Goal: Information Seeking & Learning: Learn about a topic

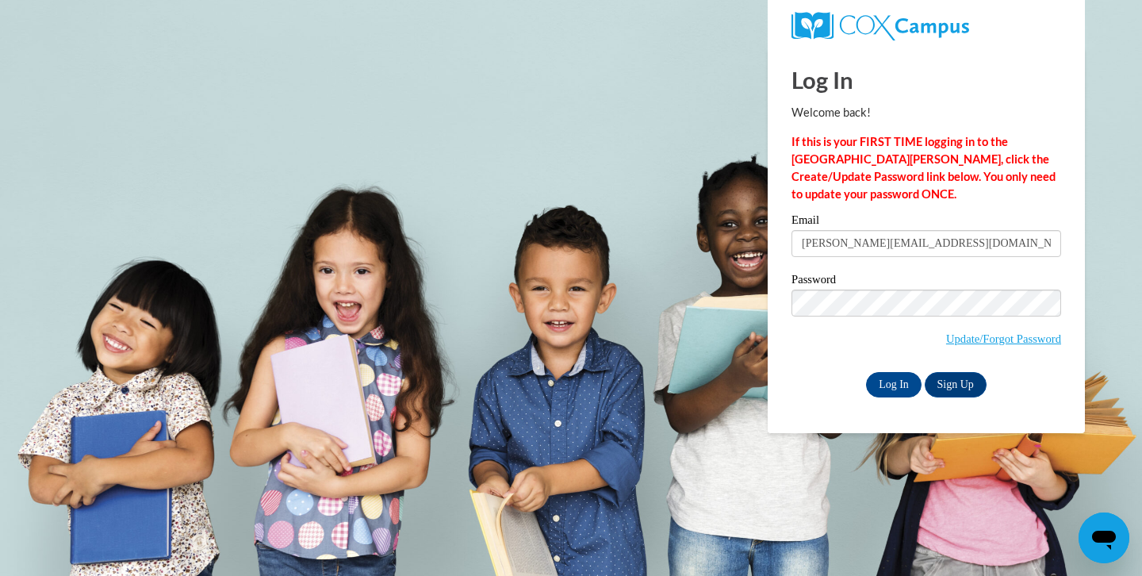
click at [811, 396] on div "Log In Welcome back! If this is your FIRST TIME logging in to the [GEOGRAPHIC_D…" at bounding box center [925, 240] width 341 height 385
click at [885, 382] on input "Log In" at bounding box center [893, 384] width 55 height 25
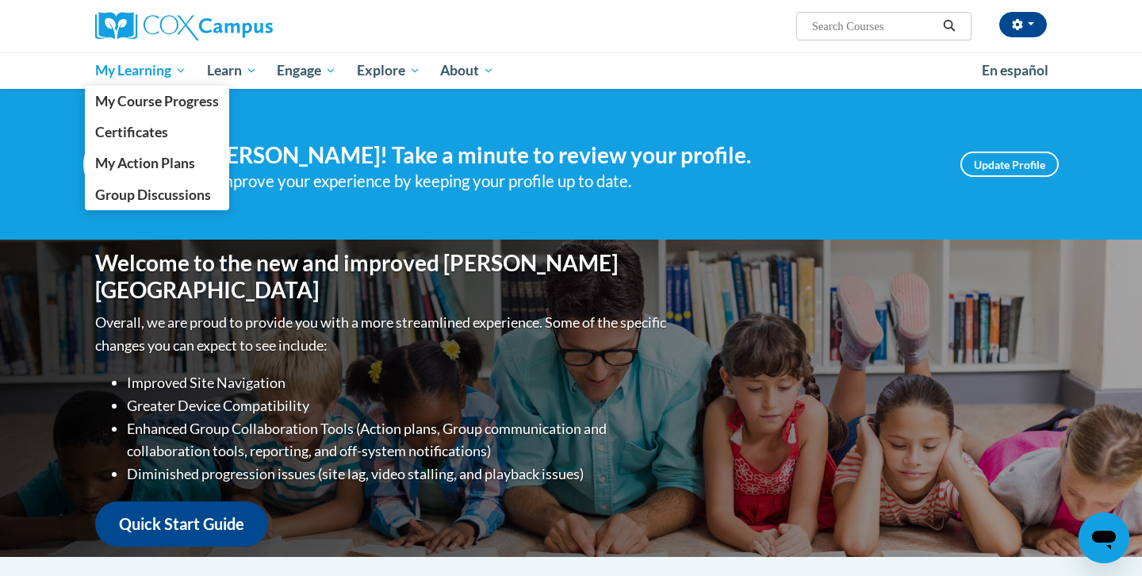
click at [140, 67] on span "My Learning" at bounding box center [140, 70] width 91 height 19
click at [148, 100] on span "My Course Progress" at bounding box center [157, 101] width 124 height 17
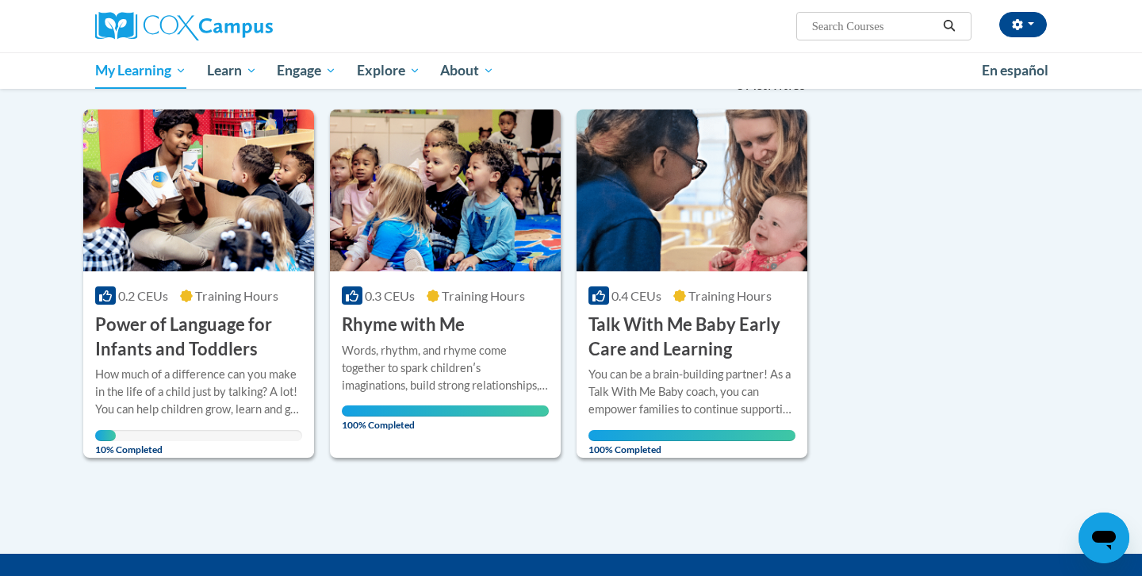
scroll to position [207, 0]
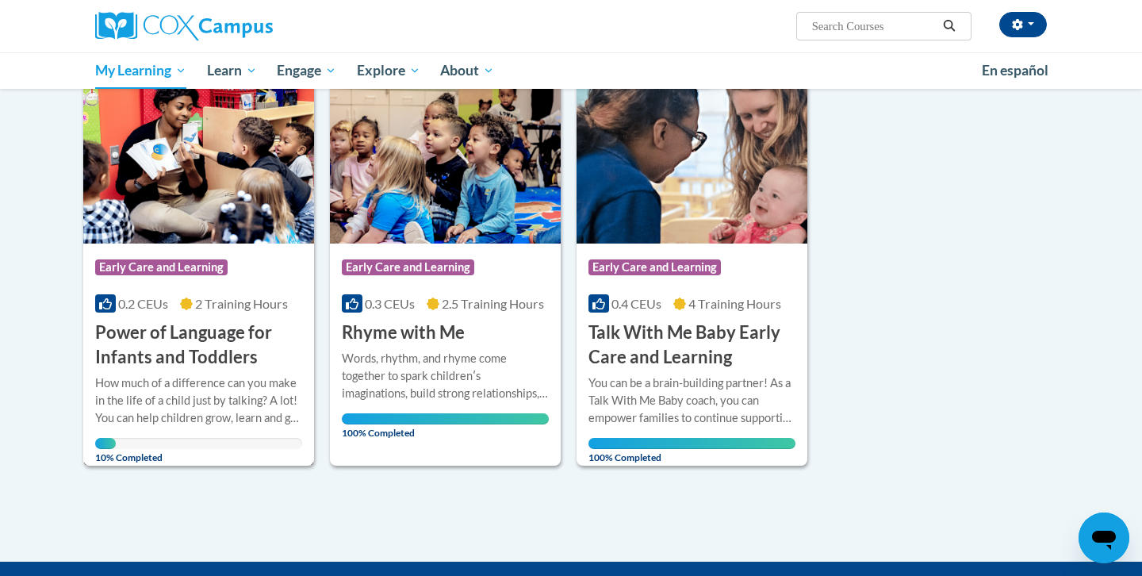
click at [196, 372] on div "More Info Open How much of a difference can you make in the life of a child jus…" at bounding box center [198, 415] width 231 height 92
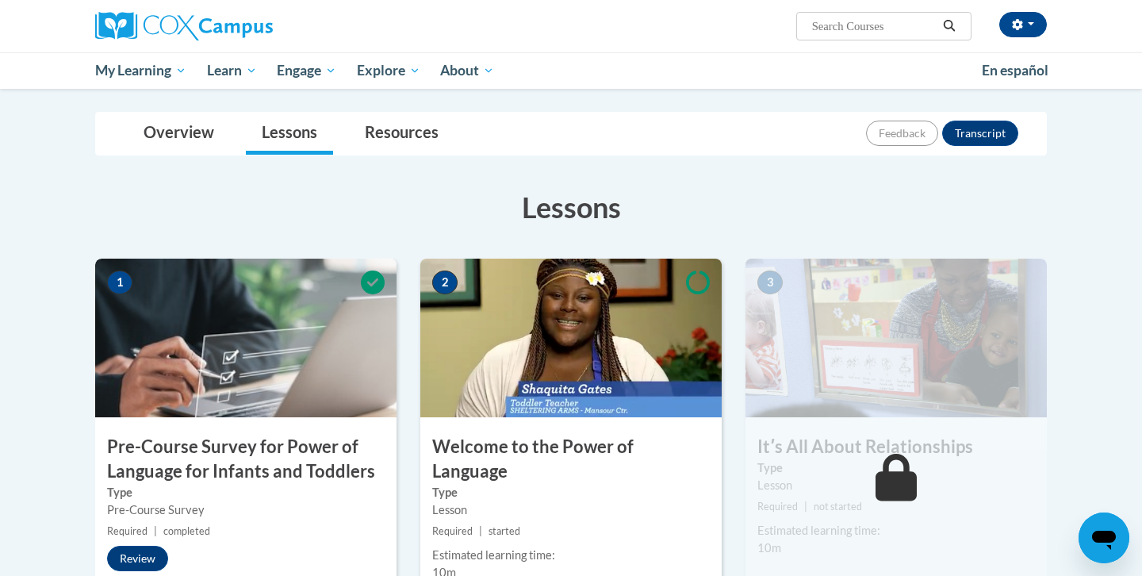
scroll to position [358, 0]
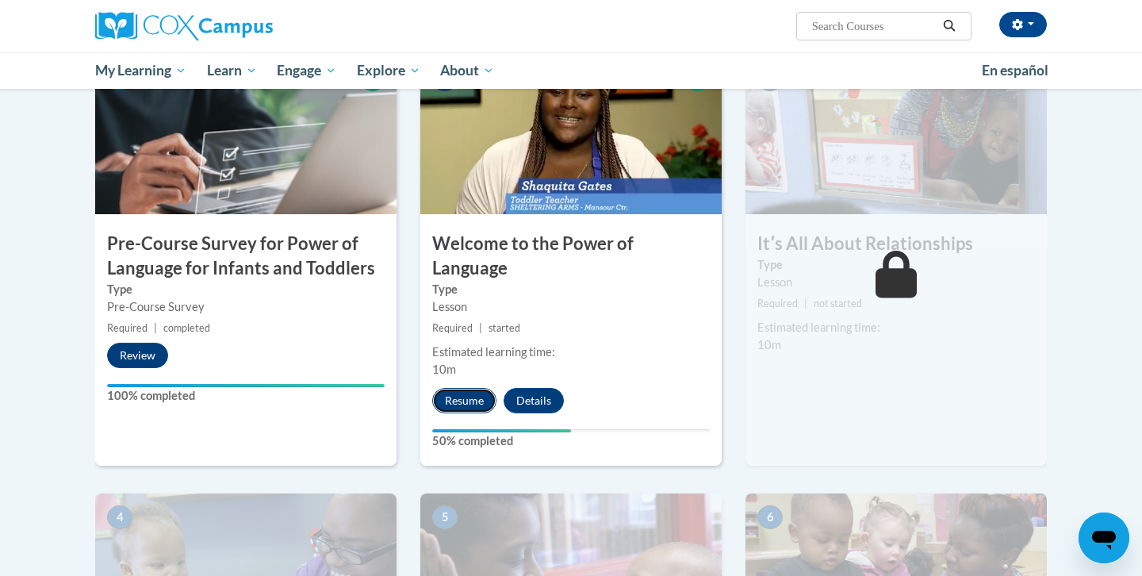
click at [456, 388] on button "Resume" at bounding box center [464, 400] width 64 height 25
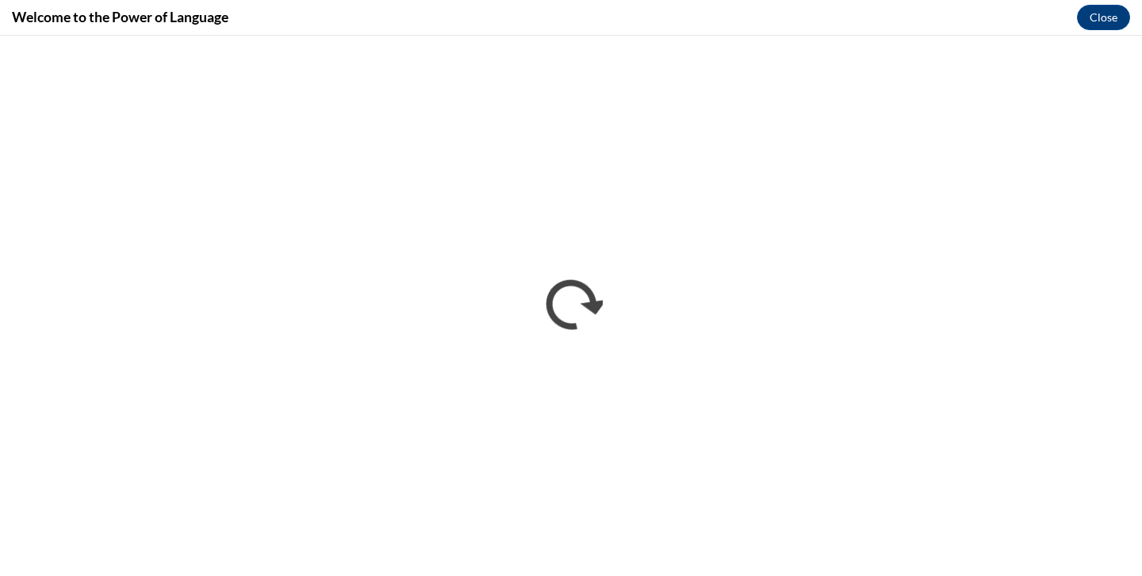
scroll to position [0, 0]
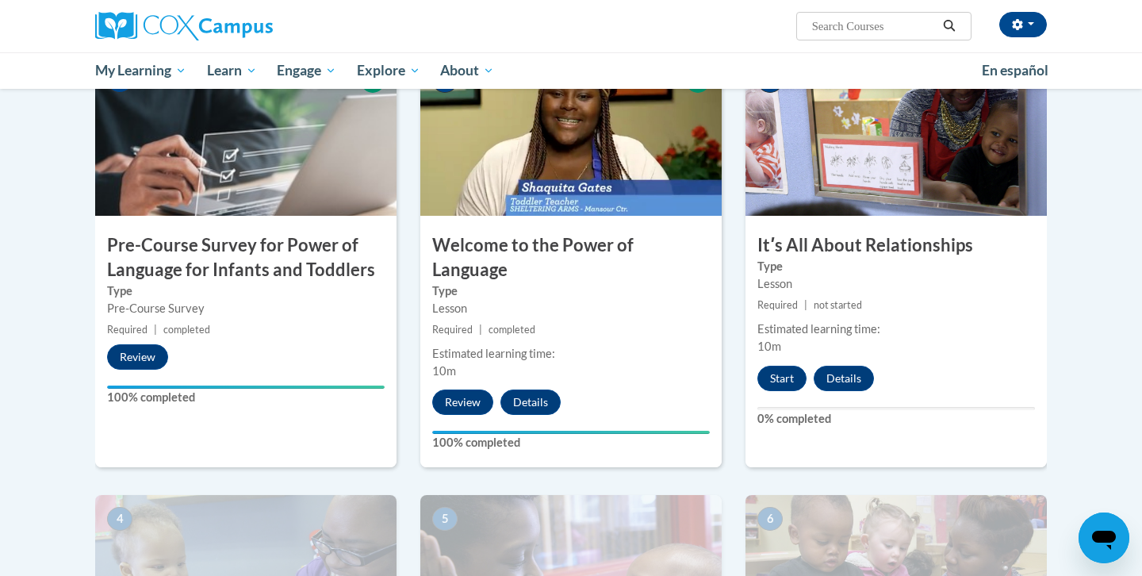
scroll to position [346, 0]
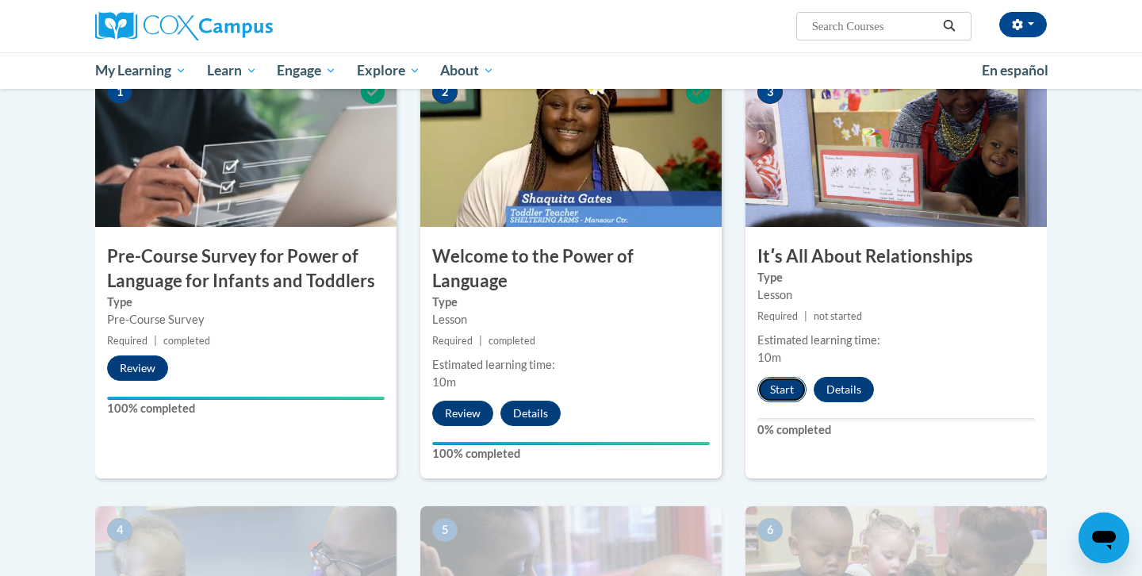
click at [774, 387] on button "Start" at bounding box center [781, 389] width 49 height 25
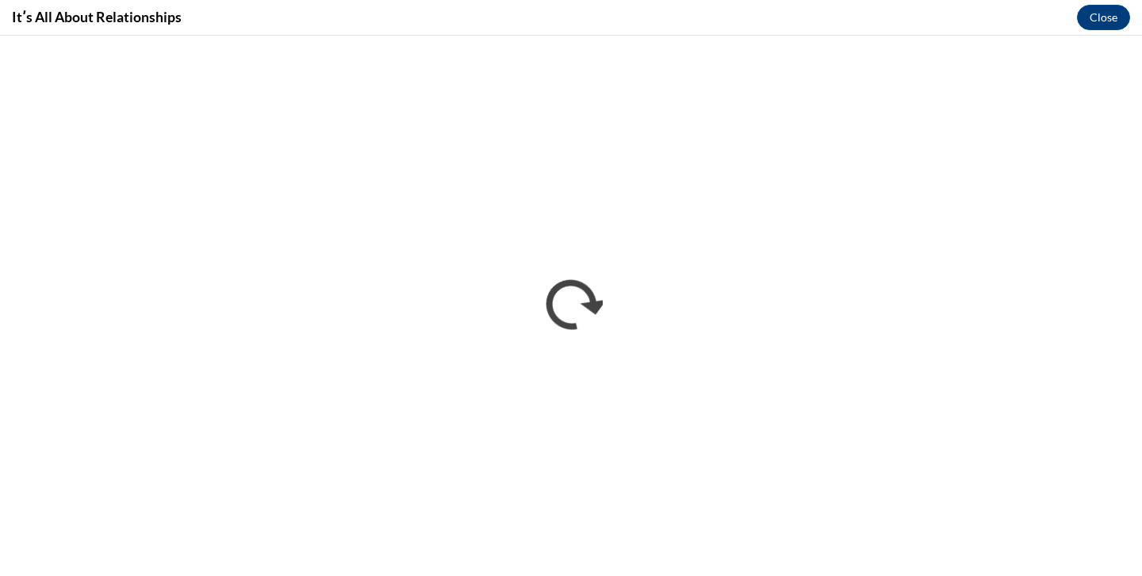
scroll to position [0, 0]
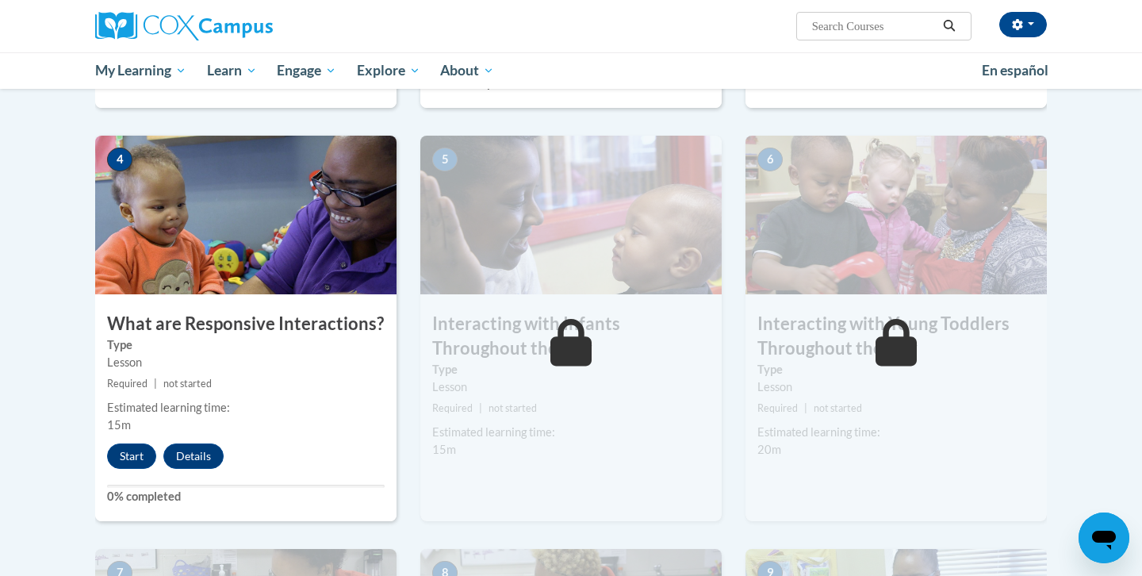
scroll to position [721, 0]
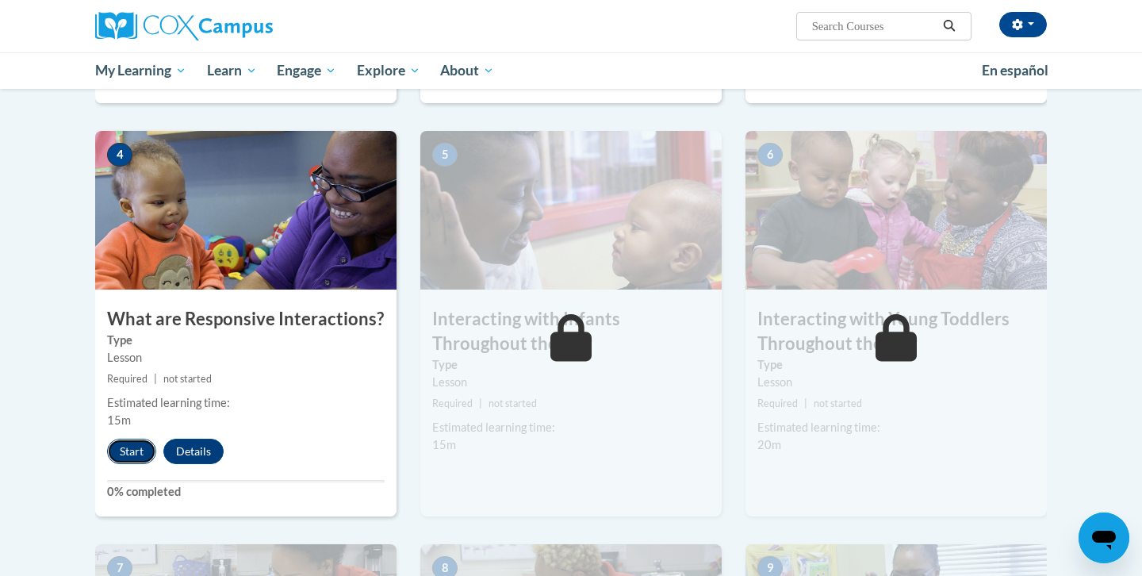
click at [113, 438] on button "Start" at bounding box center [131, 450] width 49 height 25
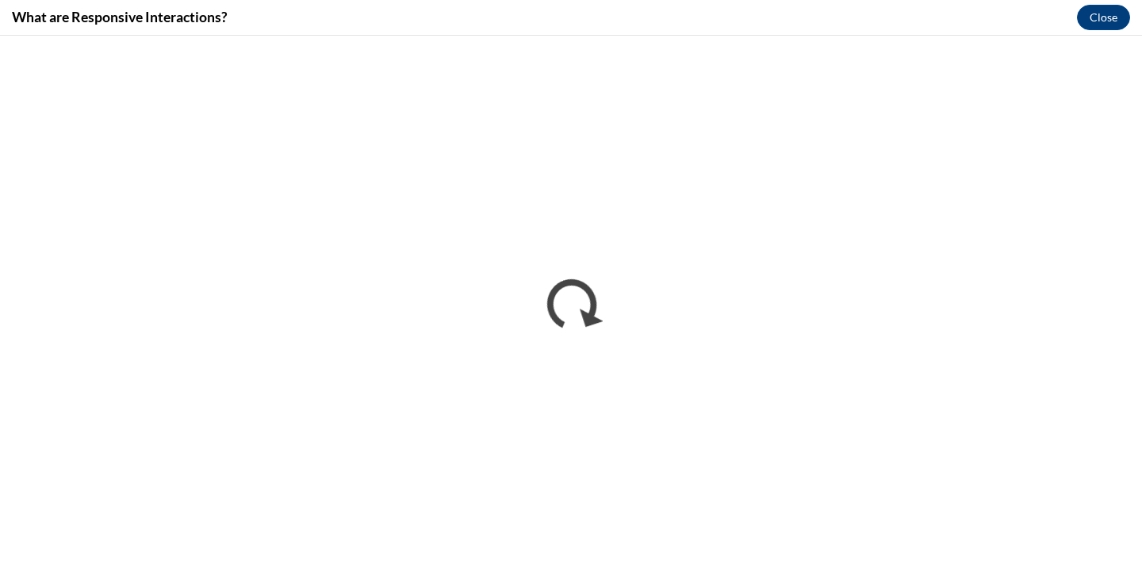
scroll to position [0, 0]
